Goal: Information Seeking & Learning: Learn about a topic

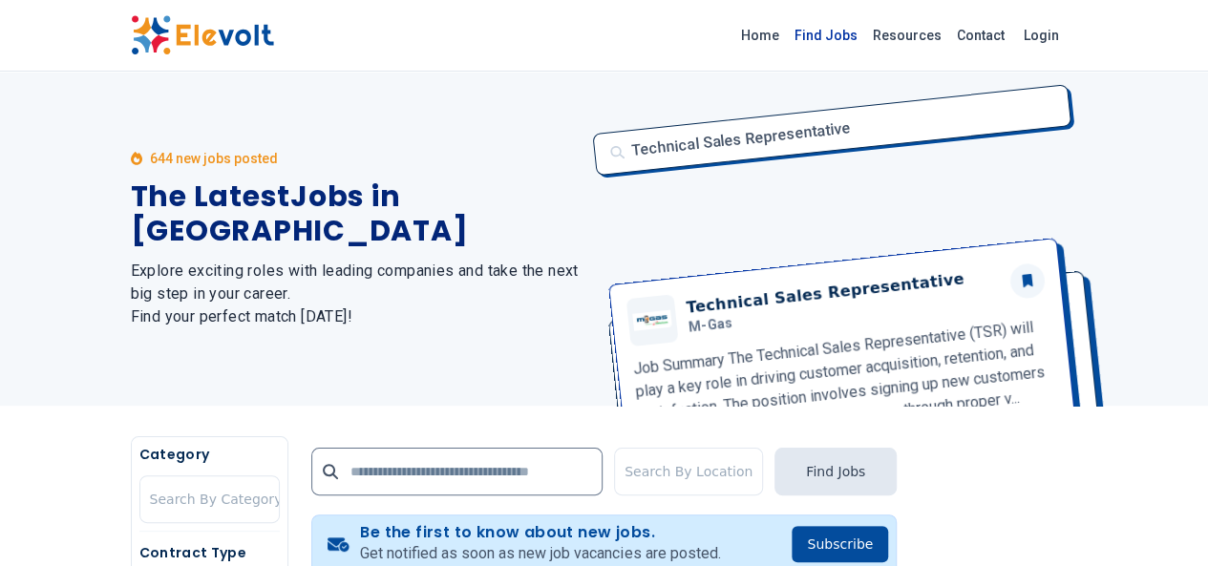
click at [865, 37] on link "Find Jobs" at bounding box center [826, 35] width 78 height 31
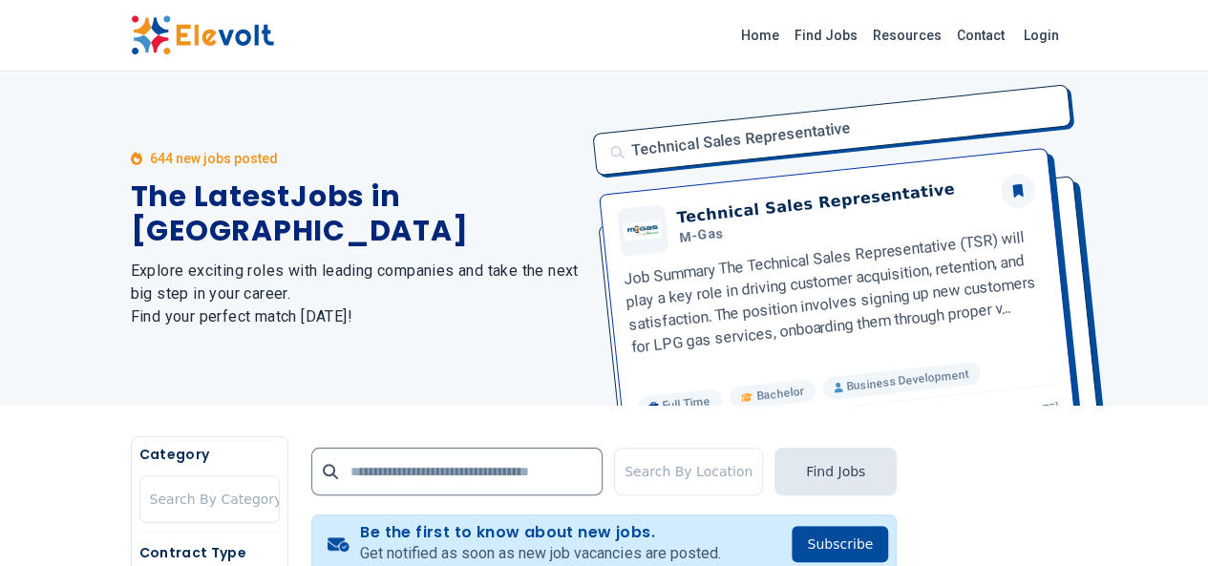
scroll to position [495, 0]
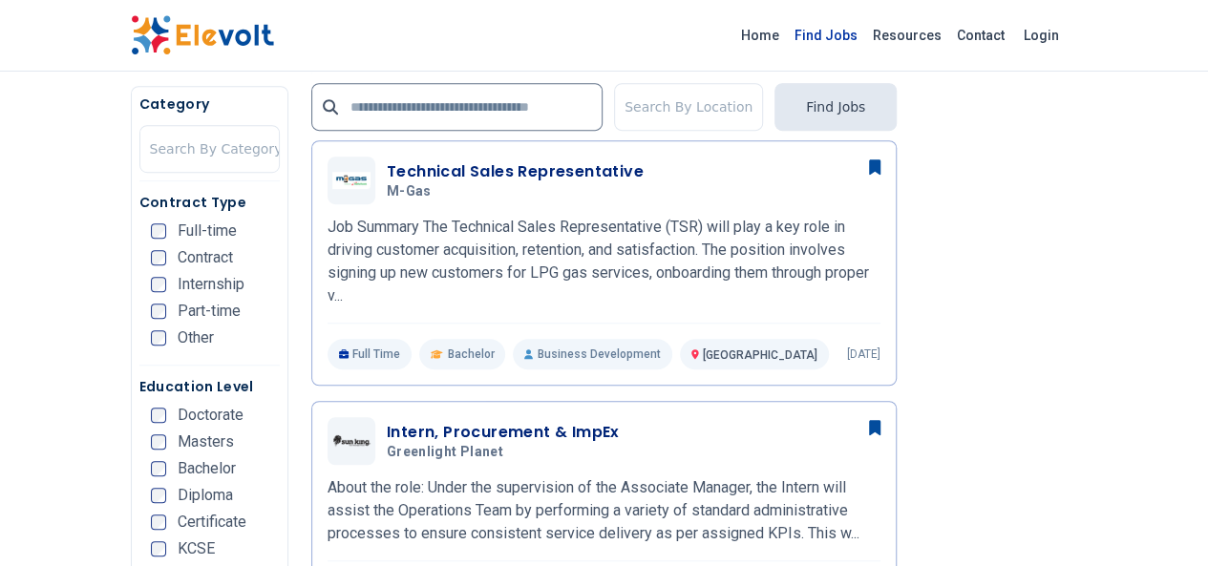
click at [865, 39] on link "Find Jobs" at bounding box center [826, 35] width 78 height 31
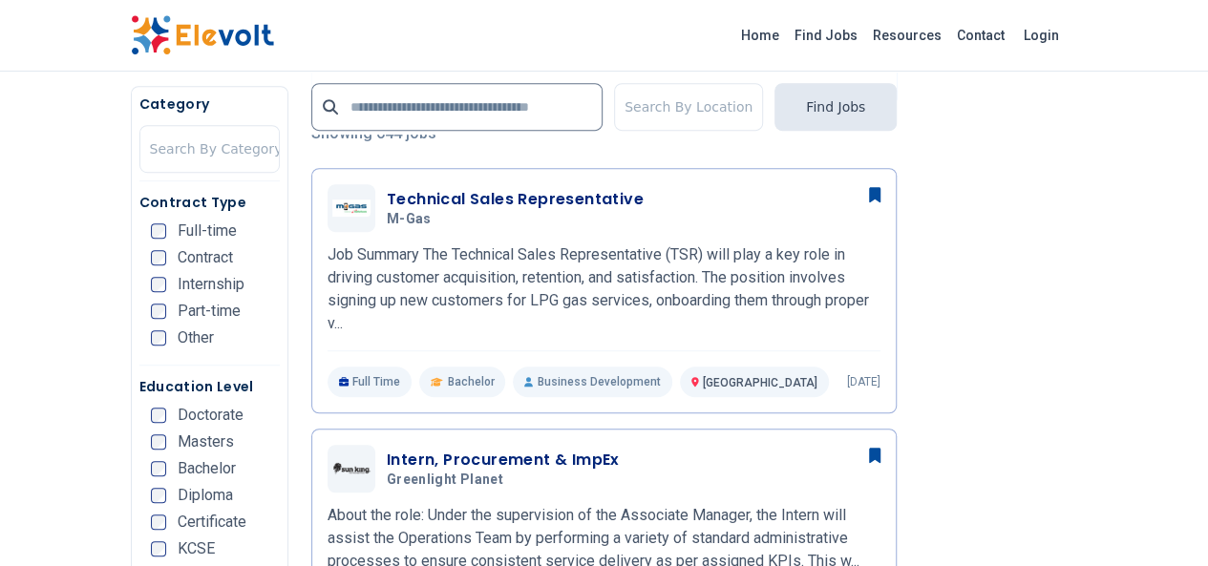
scroll to position [495, 0]
